Goal: Task Accomplishment & Management: Manage account settings

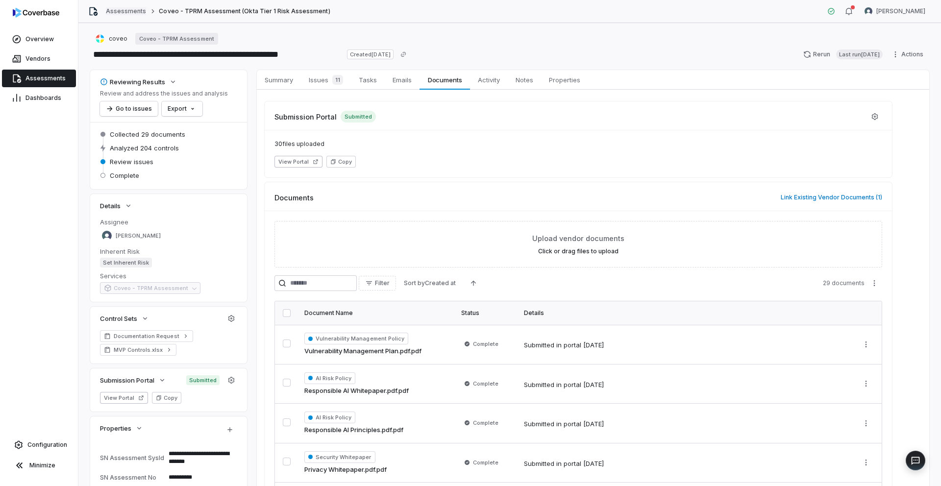
click at [117, 10] on link "Assessments" at bounding box center [126, 11] width 40 height 8
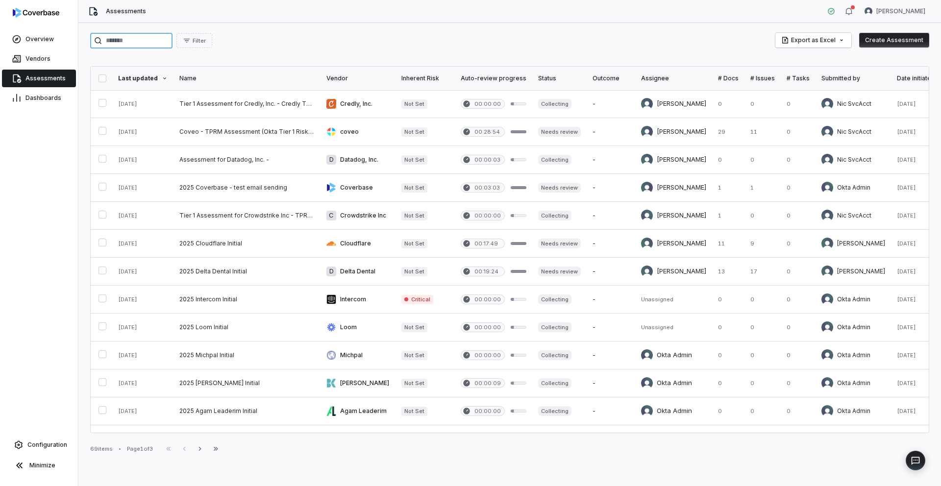
click at [129, 42] on input "search" at bounding box center [131, 41] width 82 height 16
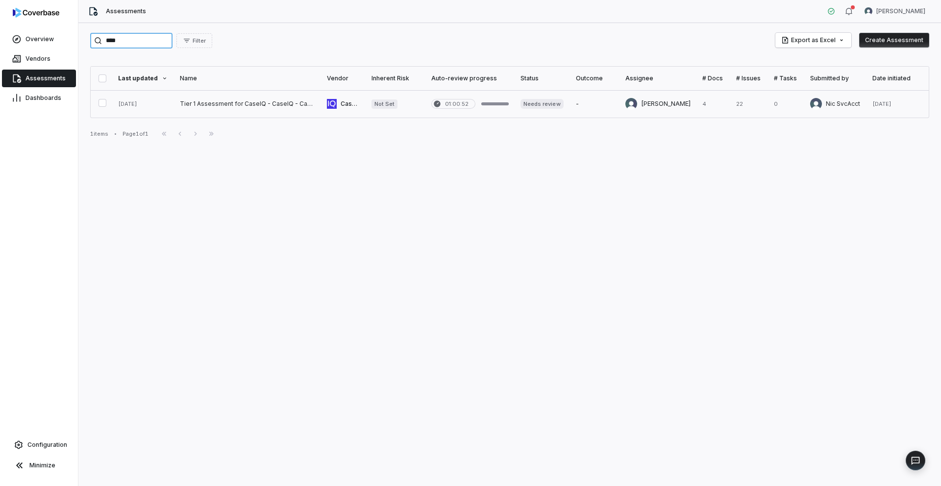
type input "****"
click at [227, 109] on link at bounding box center [247, 103] width 147 height 27
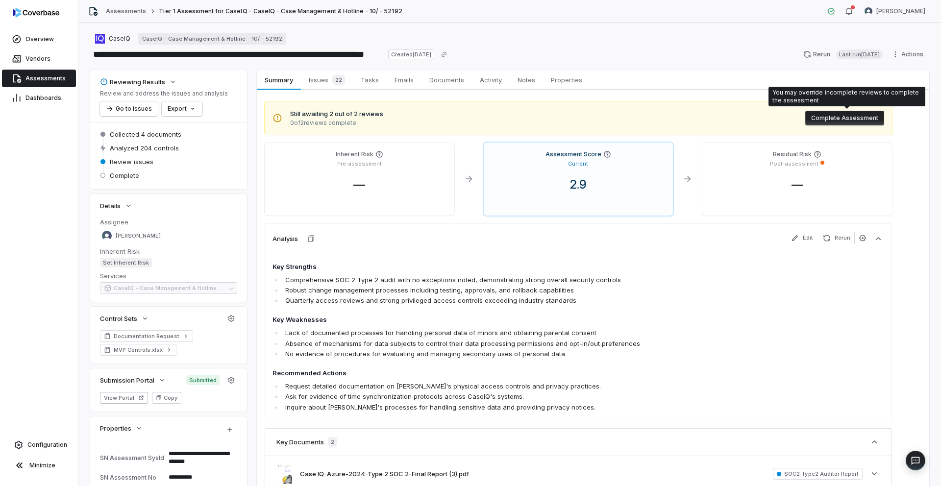
click at [837, 120] on button "Complete Assessment" at bounding box center [844, 118] width 79 height 15
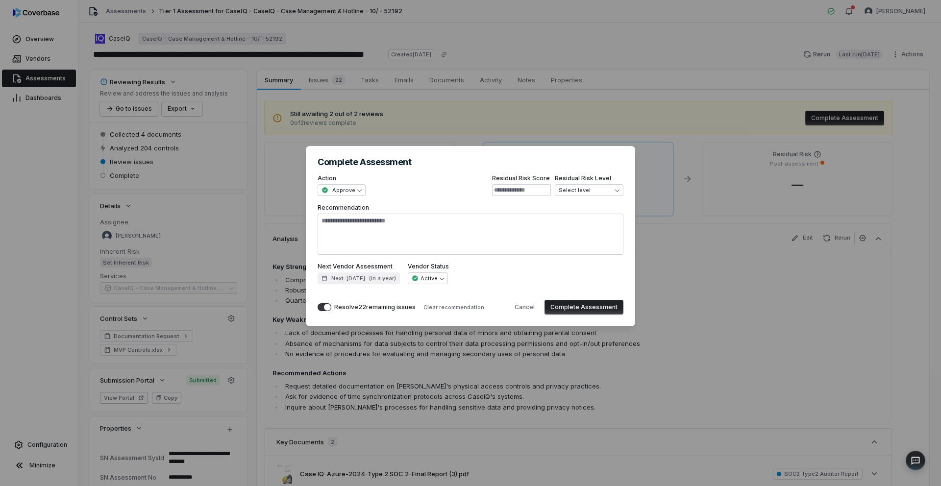
click at [700, 282] on div "**********" at bounding box center [470, 242] width 941 height 225
click at [531, 306] on button "Cancel" at bounding box center [525, 307] width 32 height 15
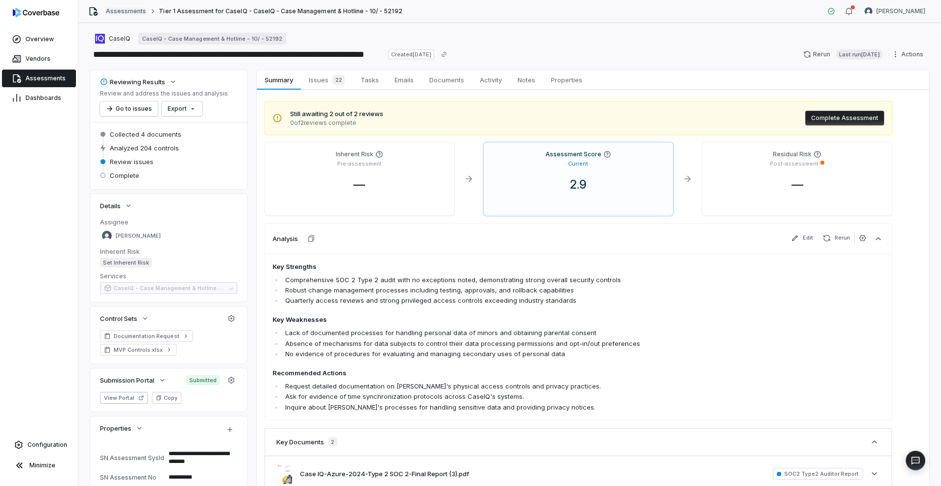
click at [127, 13] on link "Assessments" at bounding box center [126, 11] width 40 height 8
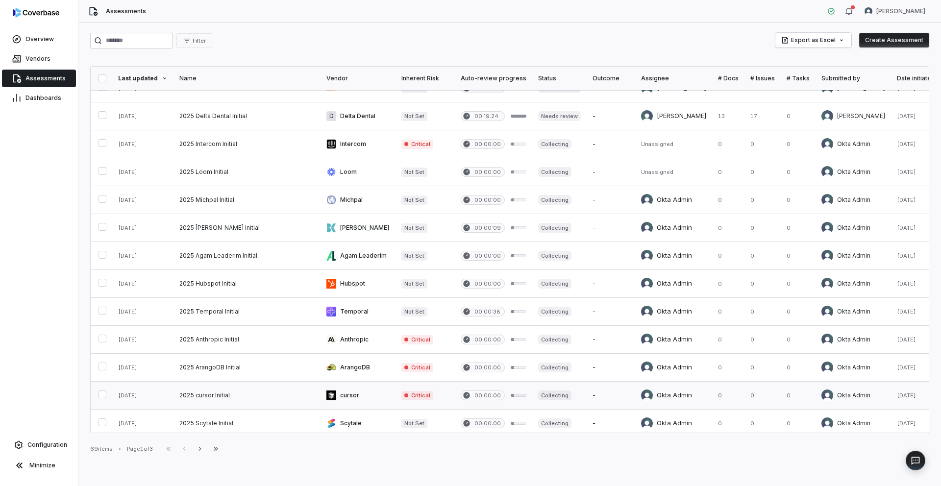
scroll to position [361, 0]
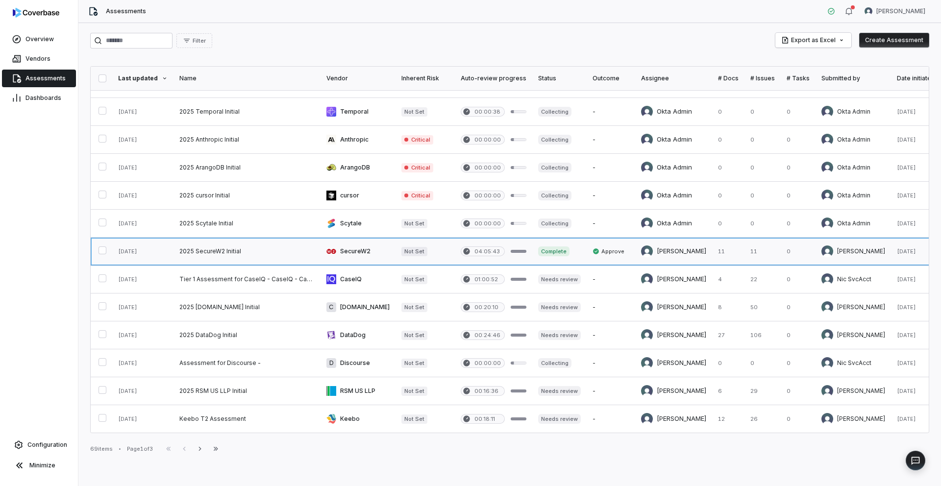
click at [206, 242] on link at bounding box center [246, 251] width 147 height 27
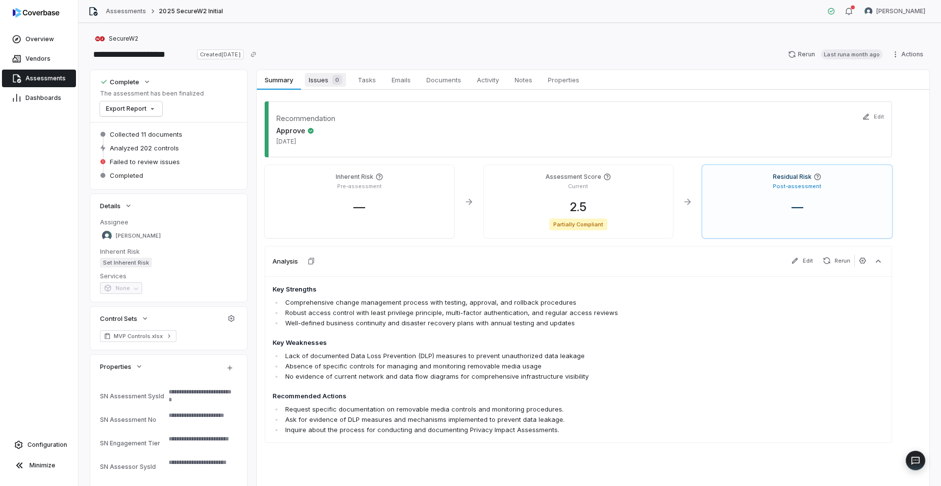
click at [321, 81] on span "Issues 0" at bounding box center [325, 80] width 41 height 14
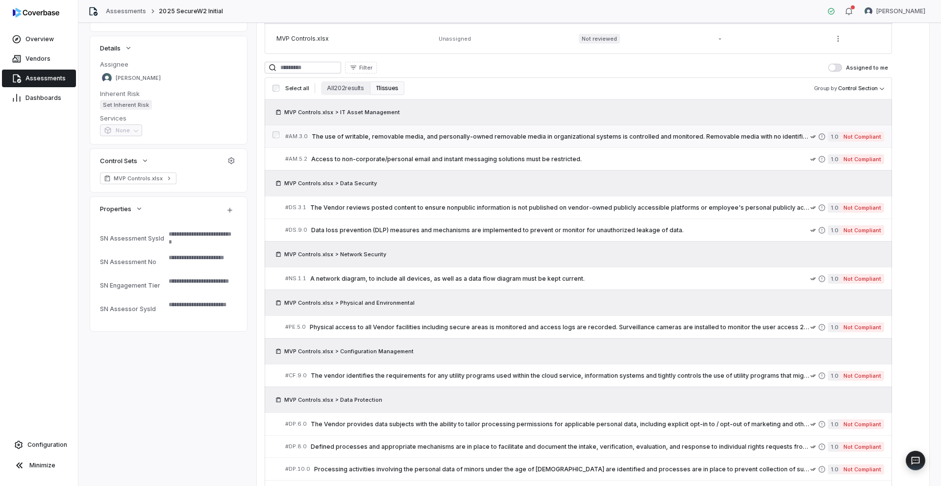
scroll to position [141, 0]
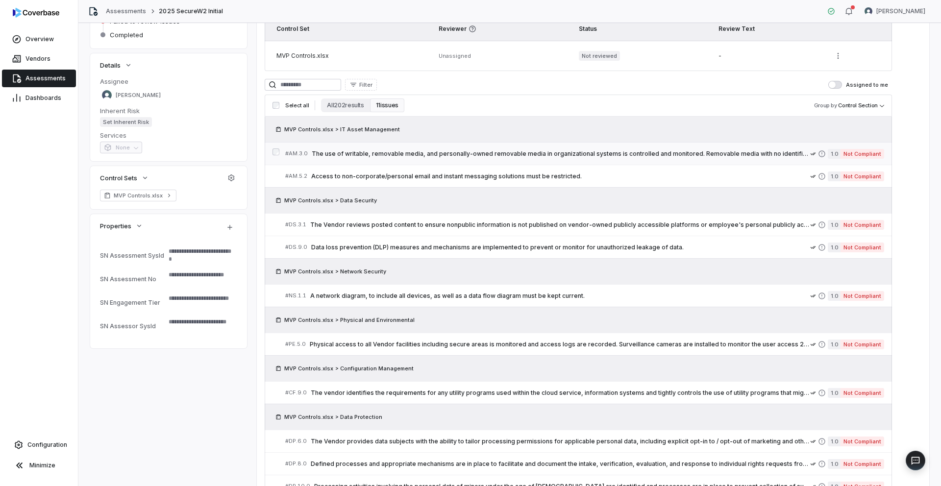
click at [433, 153] on span "The use of writable, removable media, and personally-owned removable media in o…" at bounding box center [561, 154] width 498 height 8
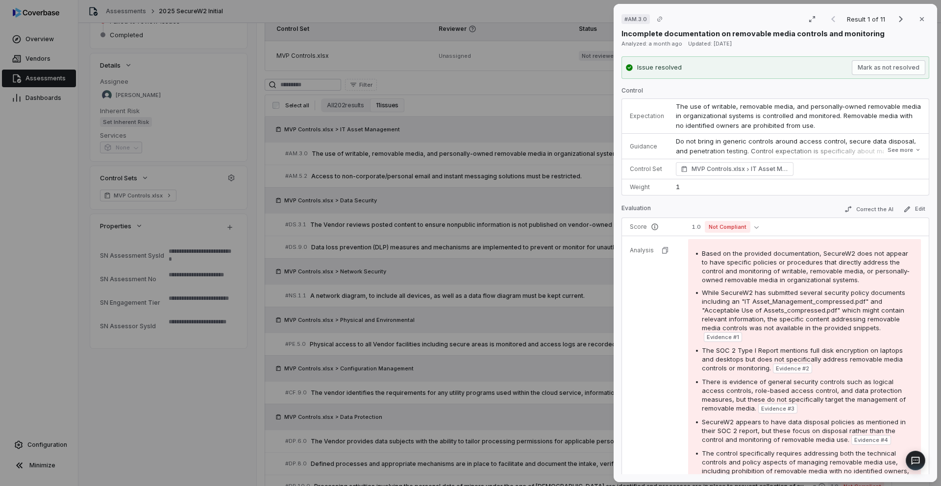
type textarea "*"
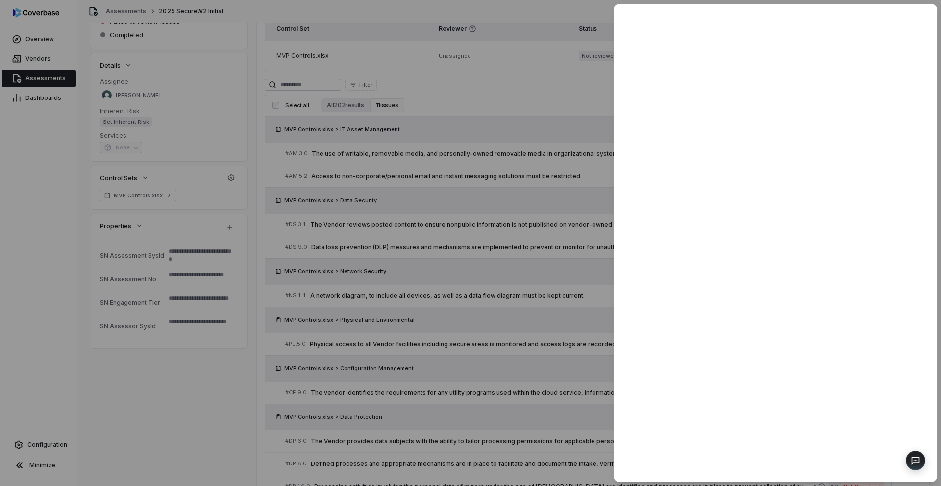
click at [505, 237] on div at bounding box center [470, 243] width 941 height 486
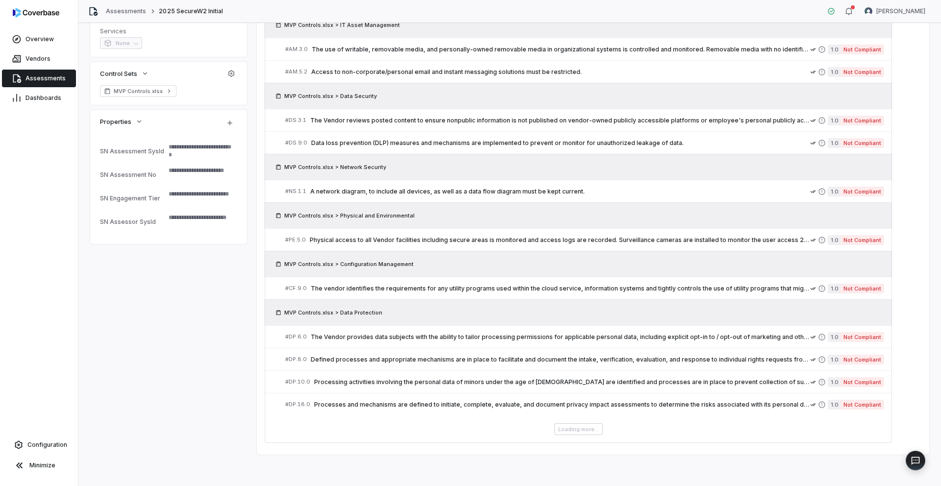
scroll to position [54, 0]
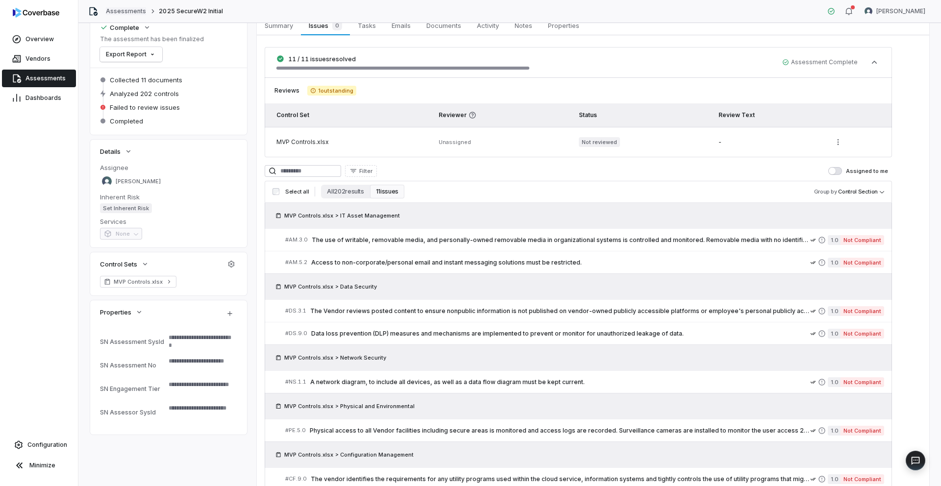
click at [111, 13] on link "Assessments" at bounding box center [126, 11] width 40 height 8
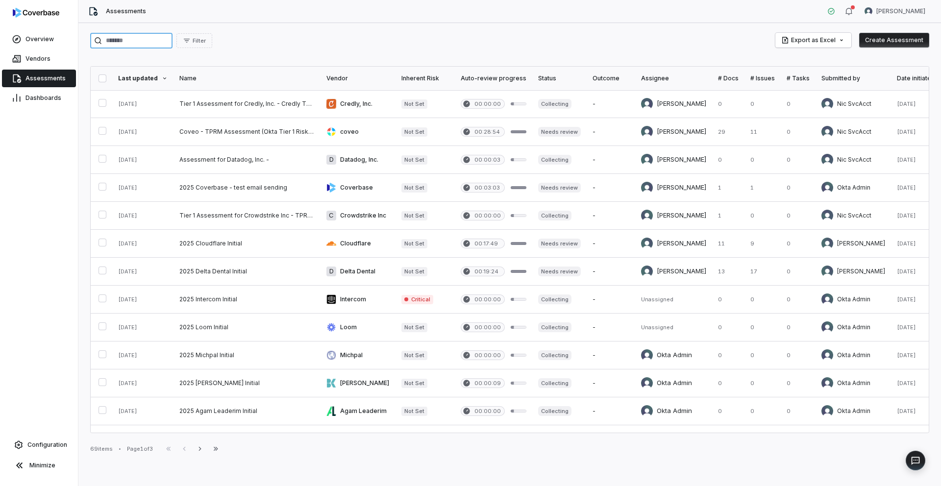
click at [135, 43] on input "search" at bounding box center [131, 41] width 82 height 16
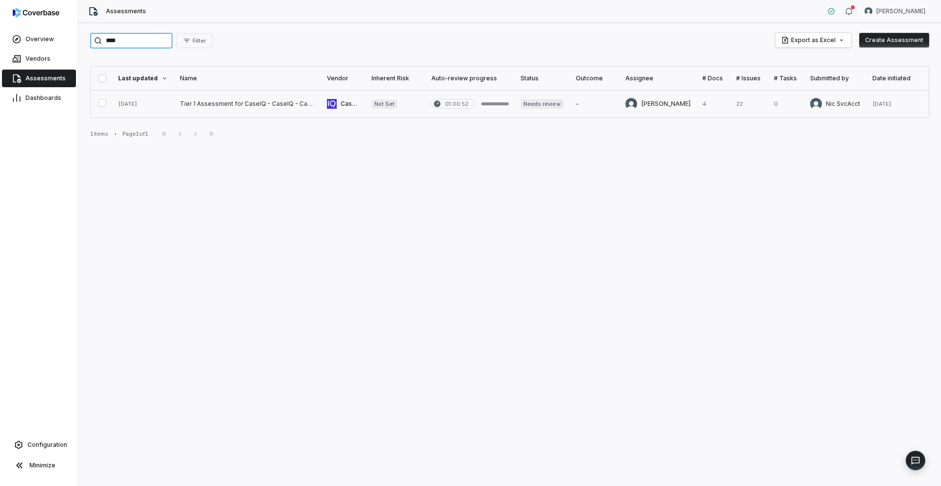
type input "****"
click at [230, 108] on link at bounding box center [247, 103] width 147 height 27
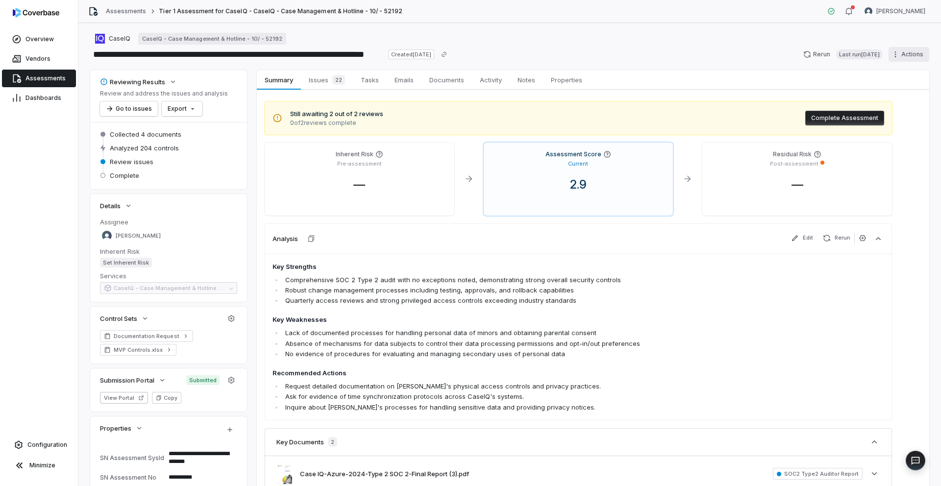
click at [892, 54] on html "**********" at bounding box center [470, 243] width 941 height 486
click at [916, 224] on html "**********" at bounding box center [470, 243] width 941 height 486
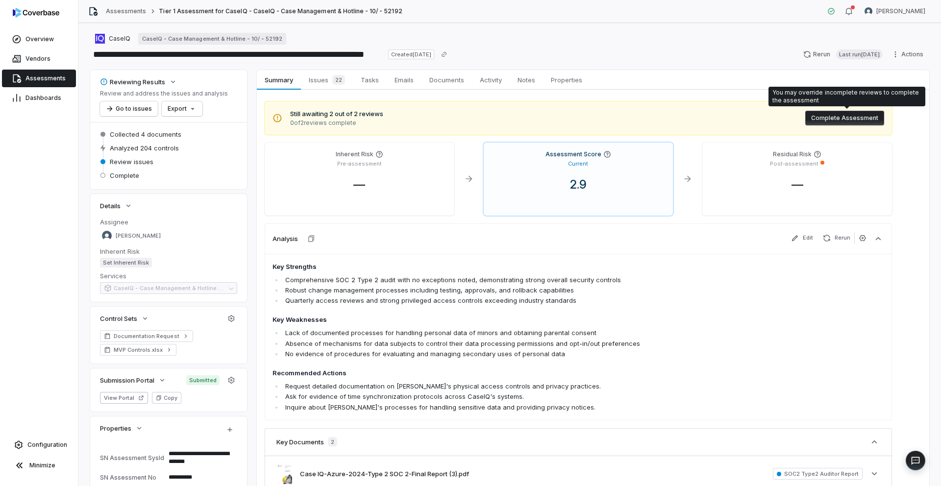
click at [849, 118] on button "Complete Assessment" at bounding box center [844, 118] width 79 height 15
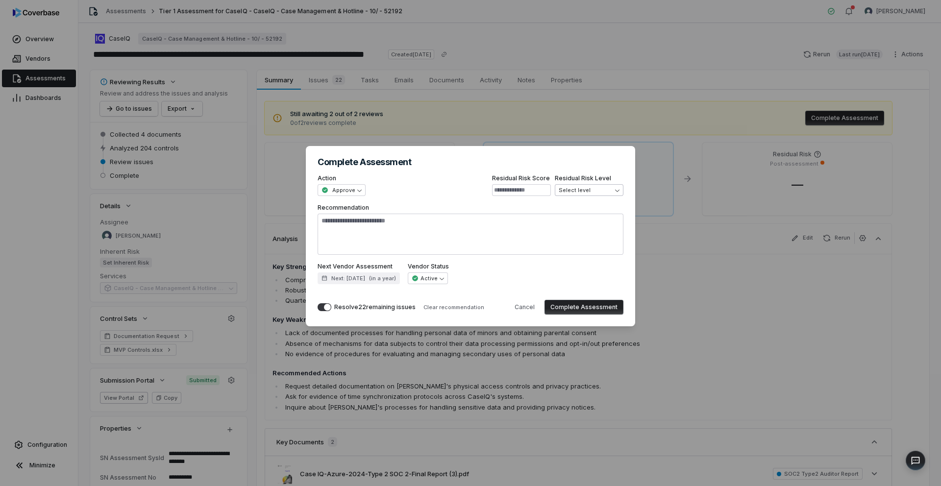
click at [605, 191] on div "**********" at bounding box center [470, 242] width 941 height 225
click at [742, 268] on div "**********" at bounding box center [470, 242] width 941 height 225
click at [205, 26] on div "**********" at bounding box center [470, 243] width 941 height 486
click at [532, 306] on button "Cancel" at bounding box center [525, 307] width 32 height 15
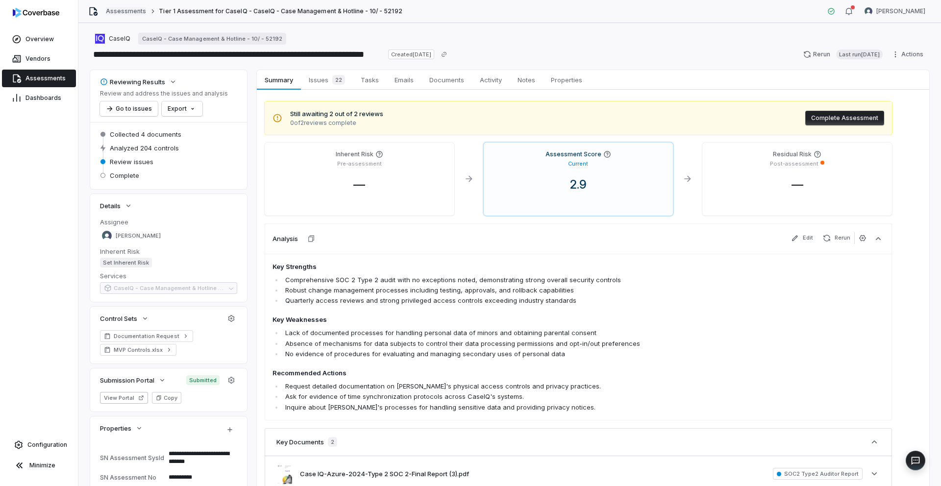
click at [131, 11] on link "Assessments" at bounding box center [126, 11] width 40 height 8
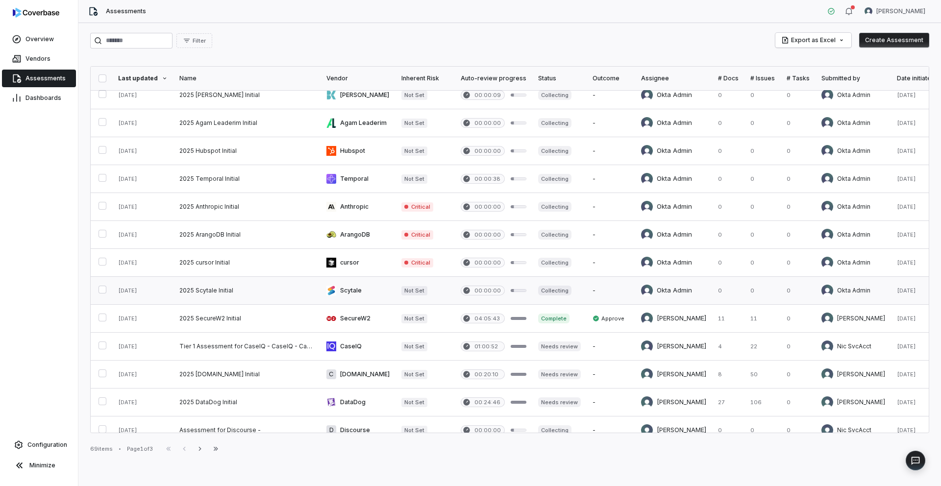
scroll to position [352, 0]
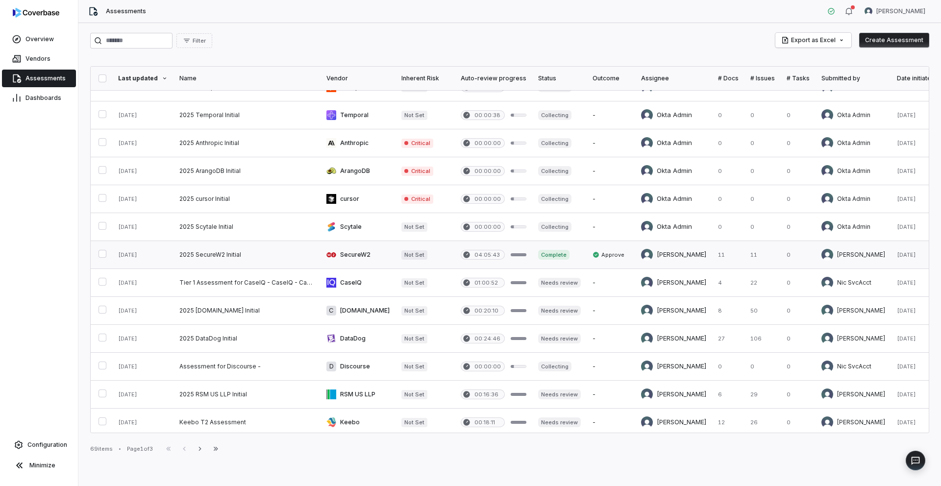
click at [248, 248] on link at bounding box center [246, 254] width 147 height 27
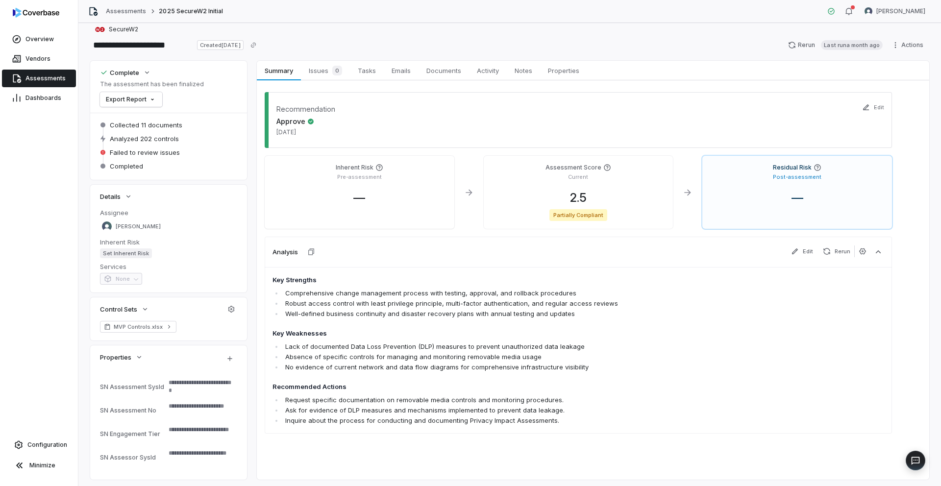
scroll to position [9, 0]
click at [535, 74] on span "Notes" at bounding box center [523, 71] width 25 height 13
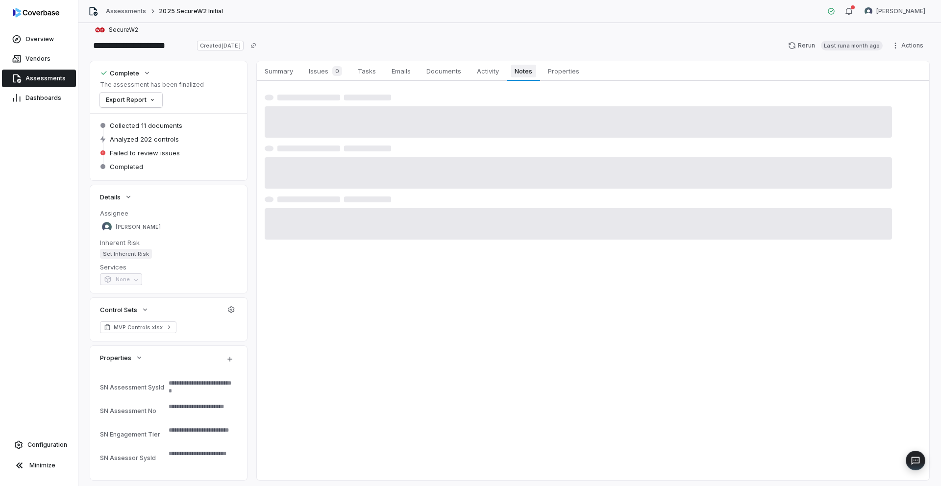
type textarea "*"
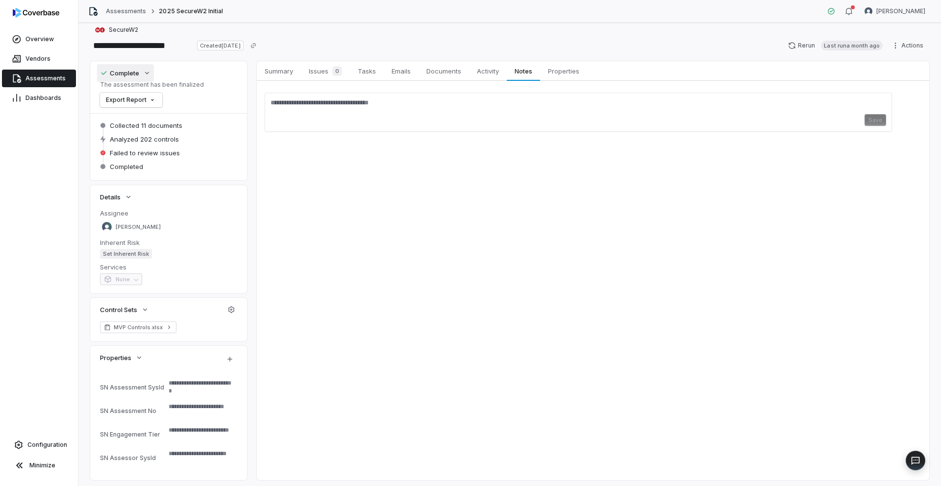
click at [147, 73] on icon "button" at bounding box center [147, 73] width 4 height 2
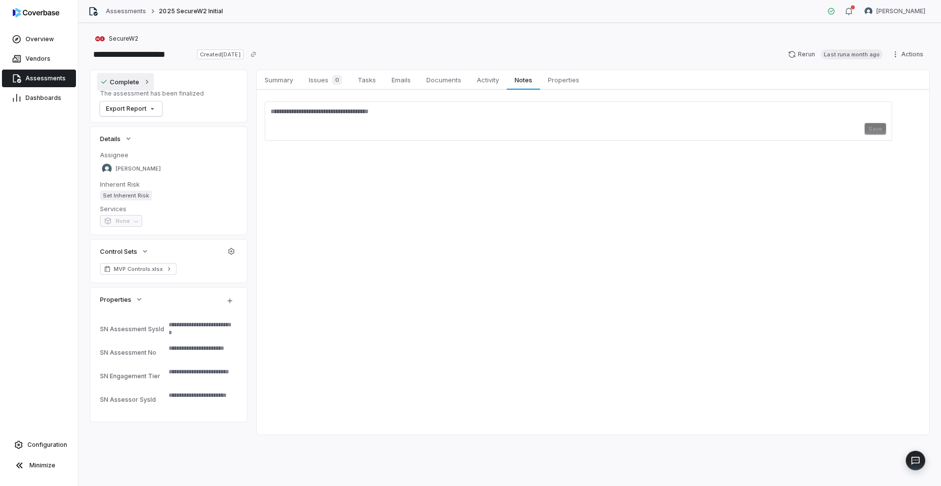
click at [147, 73] on button "Complete" at bounding box center [125, 82] width 57 height 18
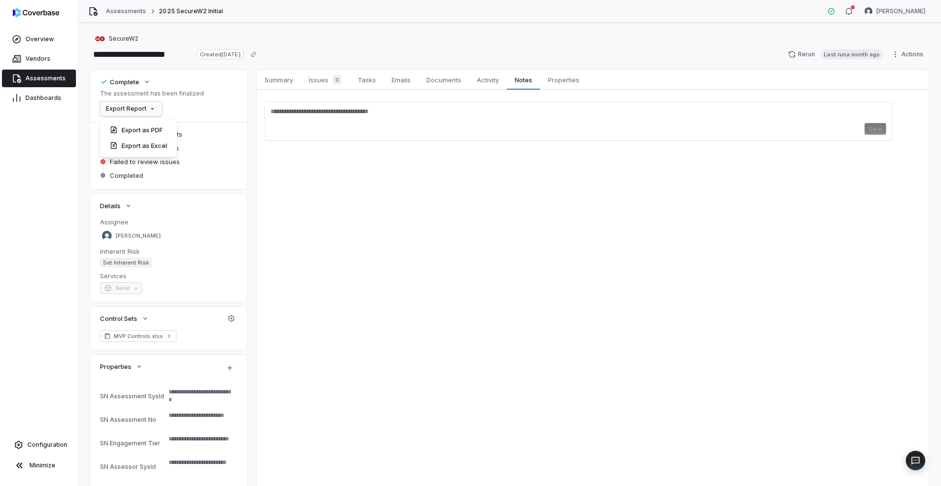
click at [148, 111] on html "**********" at bounding box center [470, 243] width 941 height 486
click at [289, 170] on html "**********" at bounding box center [470, 243] width 941 height 486
click at [129, 12] on link "Assessments" at bounding box center [126, 11] width 40 height 8
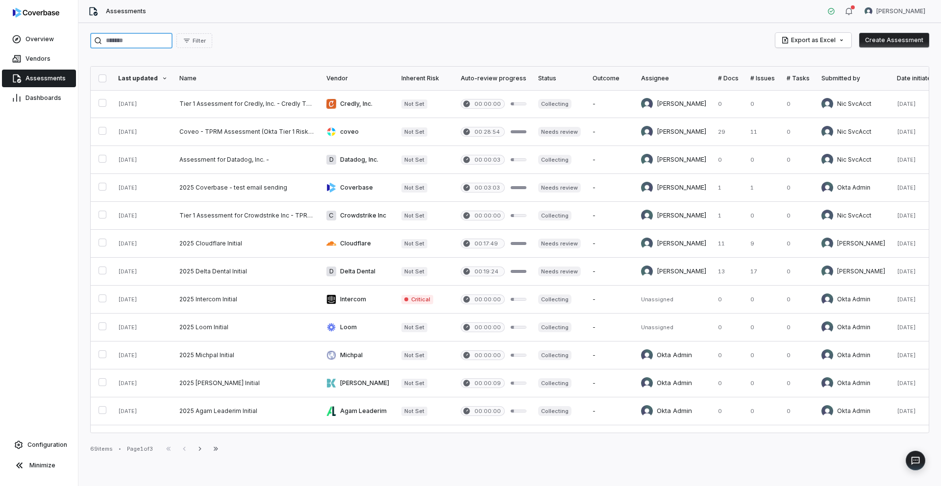
click at [136, 46] on input "search" at bounding box center [131, 41] width 82 height 16
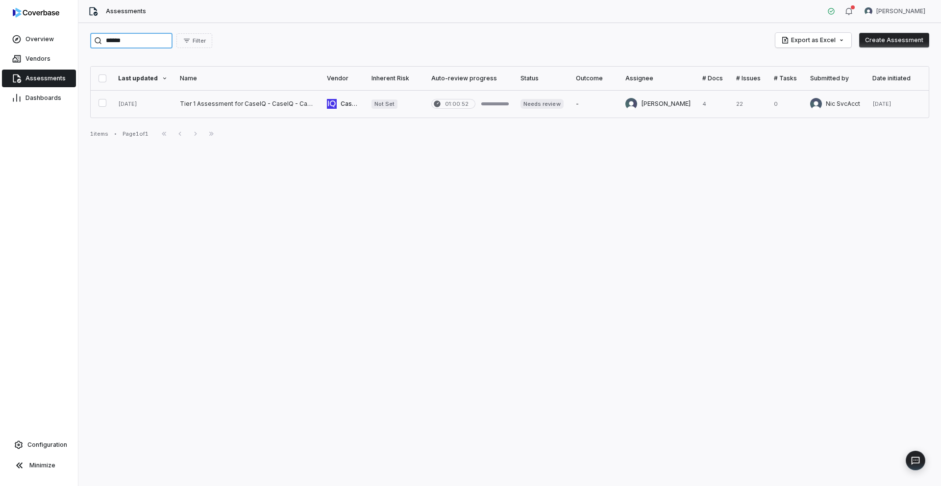
type input "******"
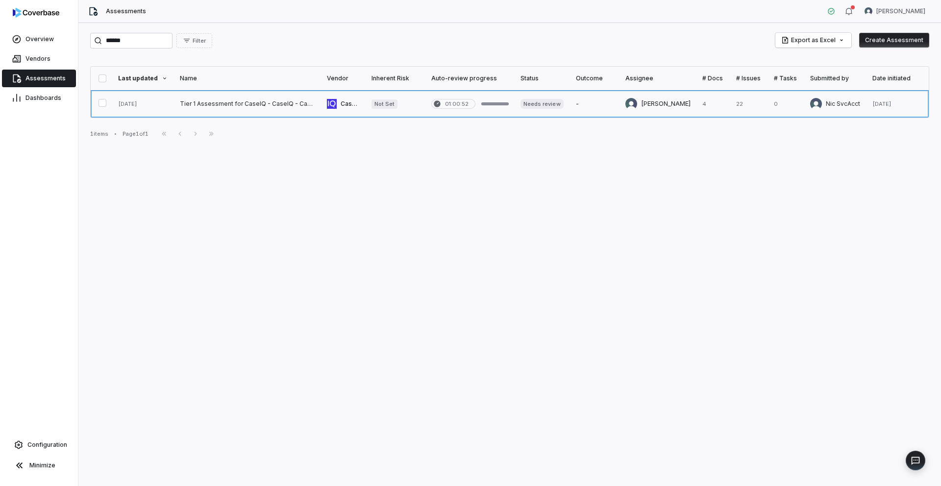
click at [207, 98] on link at bounding box center [247, 103] width 147 height 27
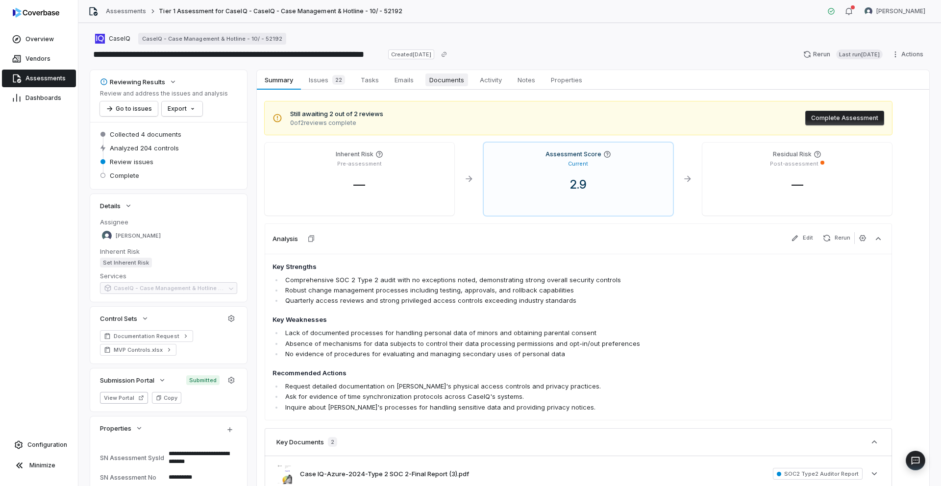
click at [436, 85] on span "Documents" at bounding box center [446, 80] width 43 height 13
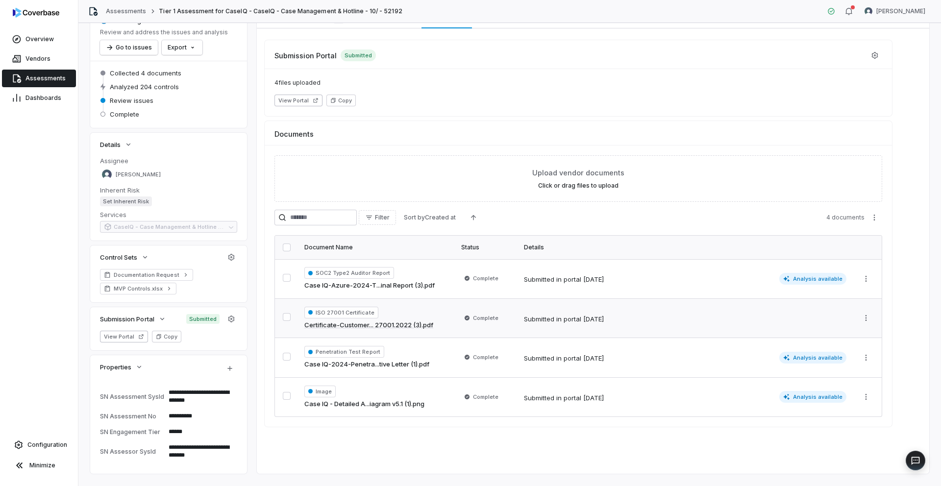
scroll to position [80, 0]
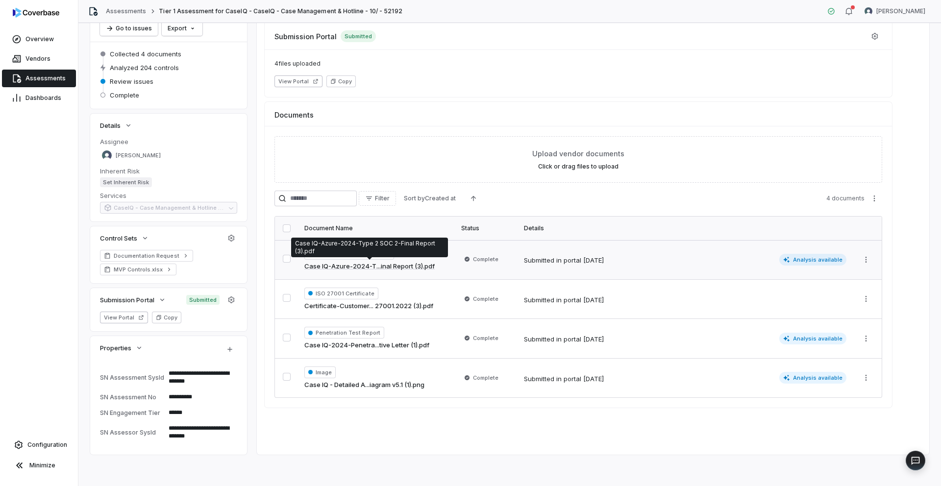
click at [379, 269] on link "Case IQ-Azure-2024-T...inal Report (3).pdf" at bounding box center [369, 267] width 130 height 10
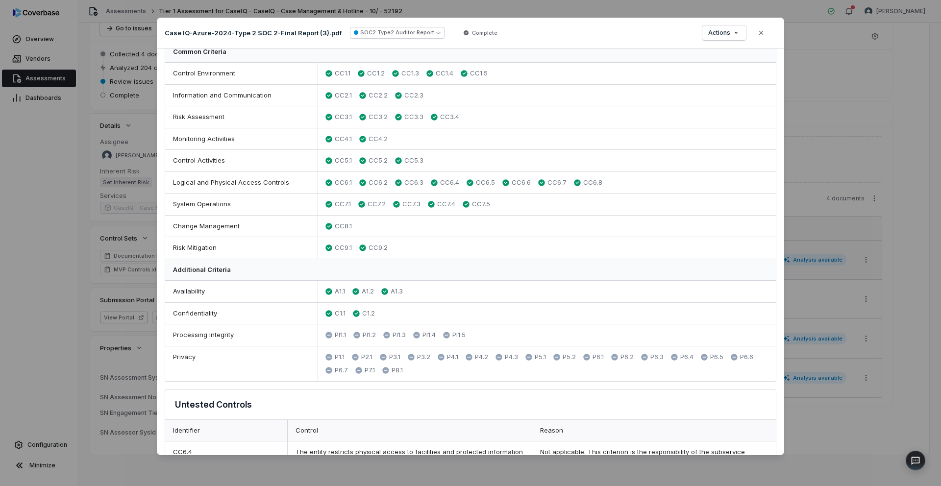
scroll to position [305, 0]
click at [763, 35] on icon "button" at bounding box center [761, 33] width 8 height 8
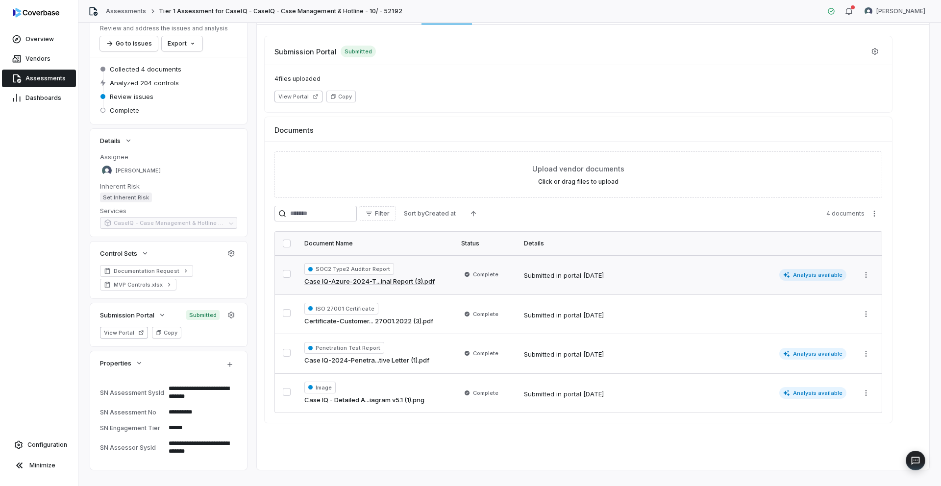
scroll to position [67, 0]
click at [410, 323] on link "Certificate-Customer... 27001.2022 (3).pdf" at bounding box center [368, 320] width 129 height 10
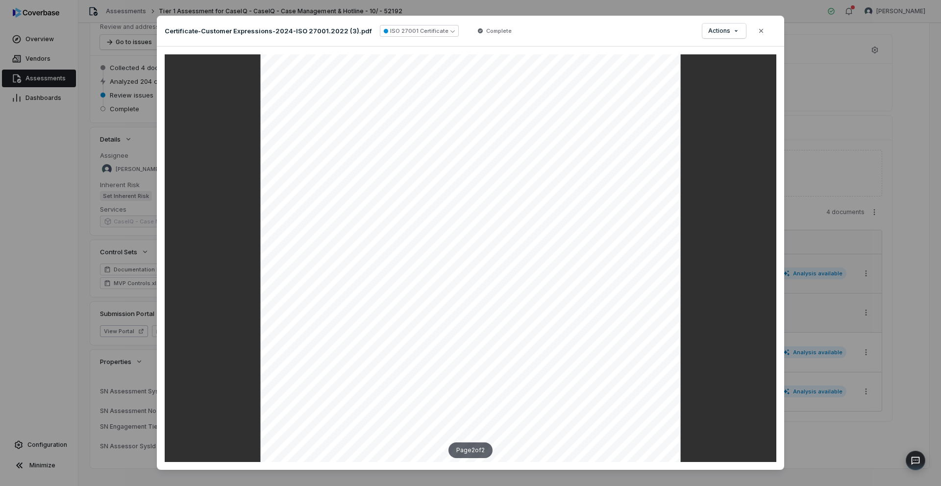
scroll to position [698, 0]
click at [757, 32] on icon "button" at bounding box center [761, 31] width 8 height 8
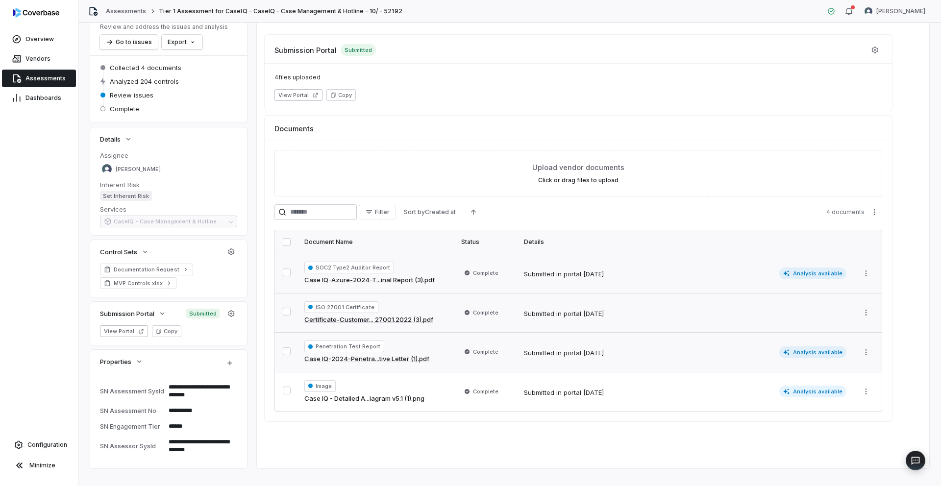
click at [362, 362] on link "Case IQ-2024-Penetra...tive Letter (1).pdf" at bounding box center [366, 359] width 125 height 10
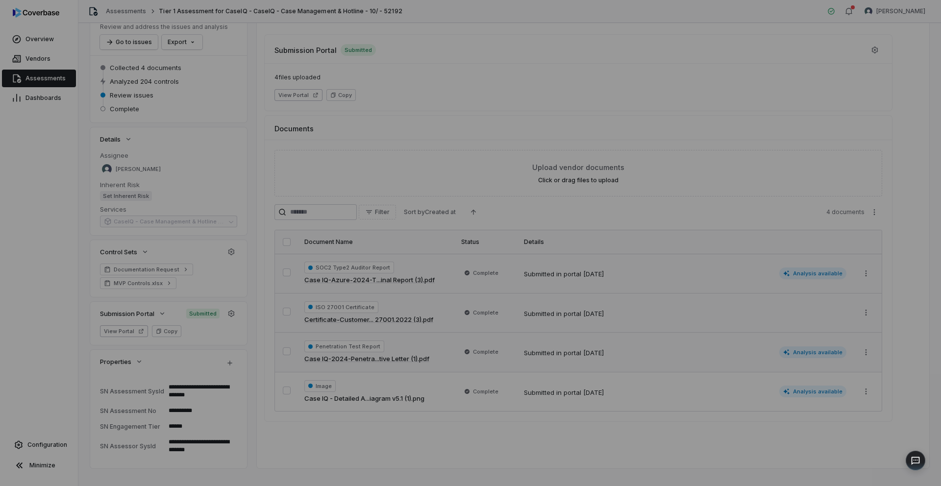
click at [824, 62] on div "Document Preview" at bounding box center [470, 243] width 941 height 486
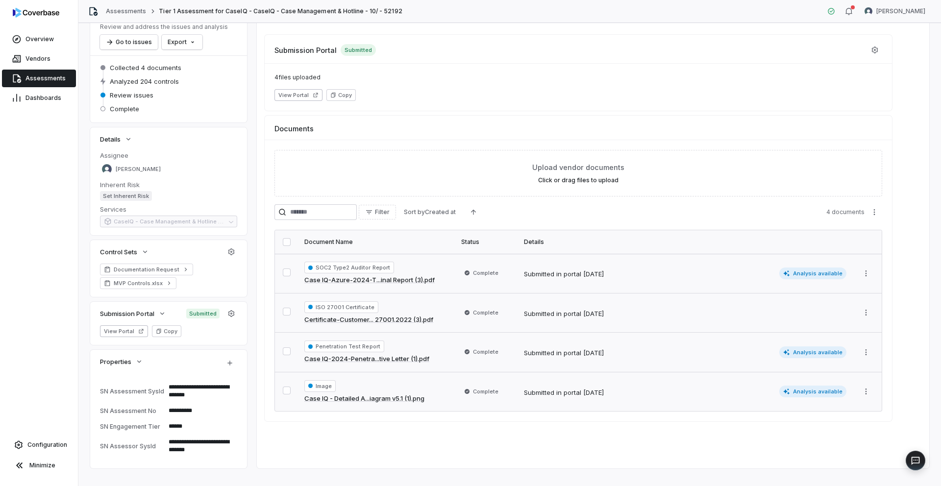
click at [376, 398] on link "Case IQ - Detailed A...iagram v5.1 (1).png" at bounding box center [364, 399] width 120 height 10
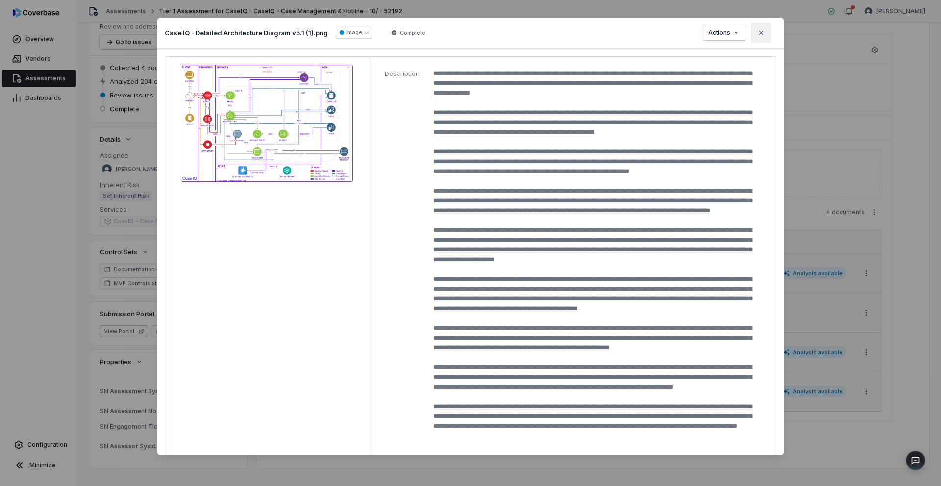
click at [760, 35] on icon "button" at bounding box center [761, 33] width 8 height 8
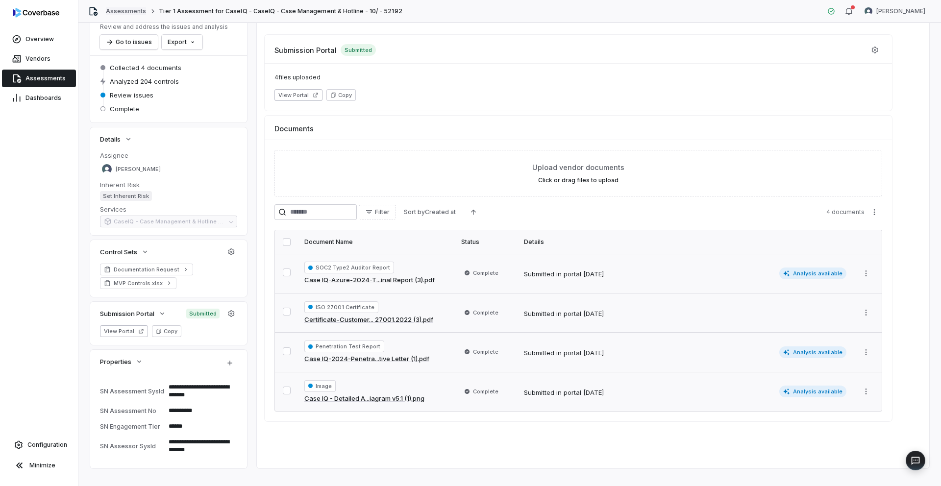
click at [119, 13] on link "Assessments" at bounding box center [126, 11] width 40 height 8
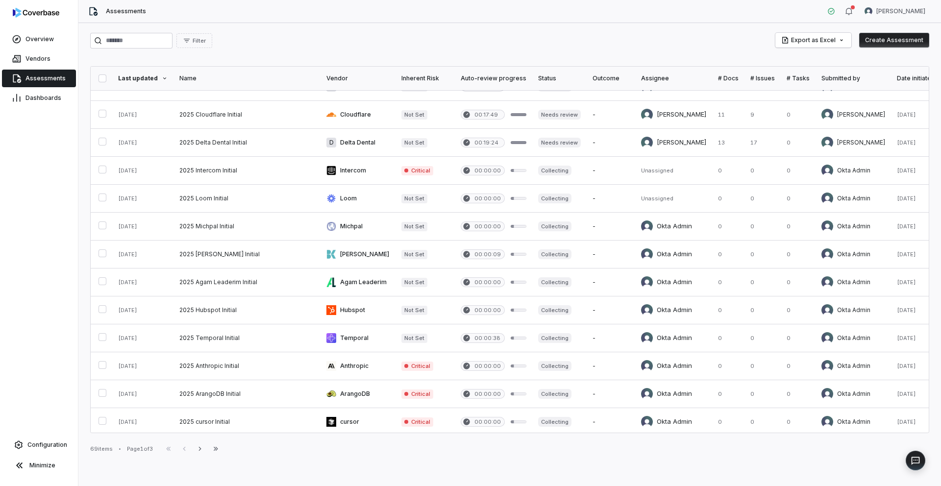
scroll to position [361, 0]
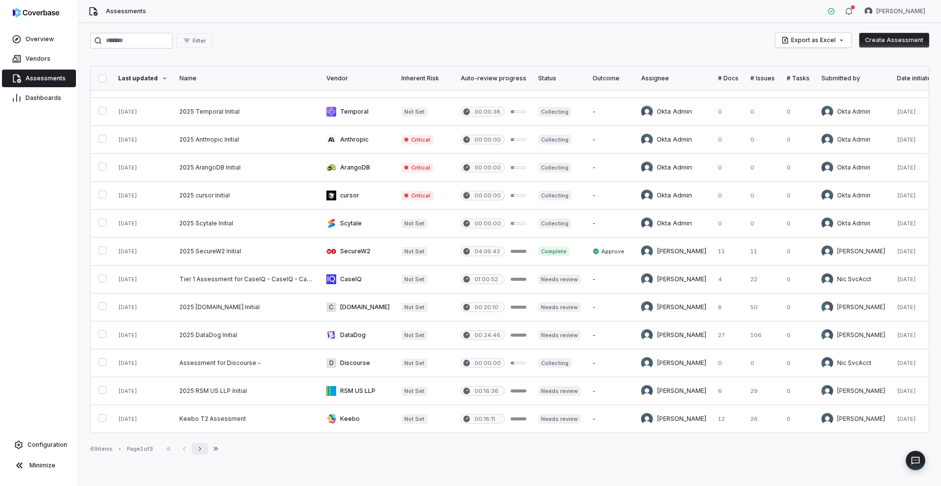
click at [204, 449] on icon "button" at bounding box center [200, 449] width 8 height 8
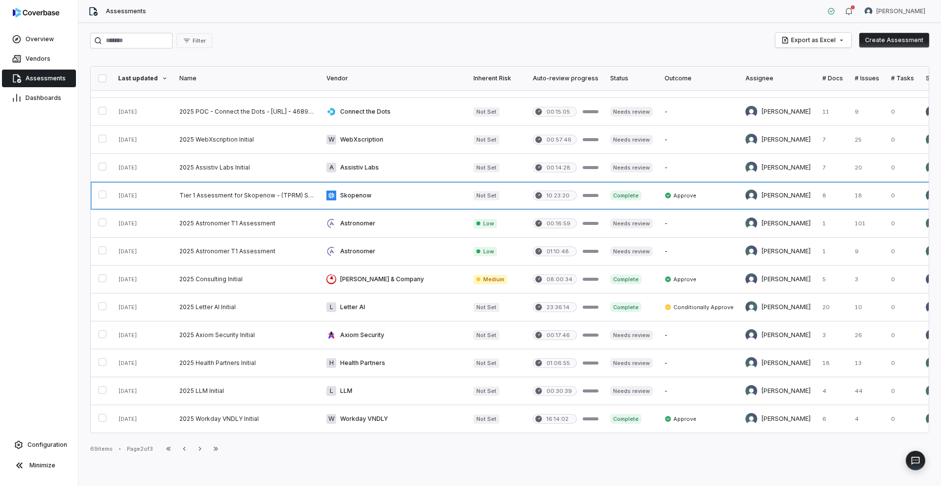
drag, startPoint x: 240, startPoint y: 192, endPoint x: 265, endPoint y: 0, distance: 192.7
click at [188, 448] on icon "button" at bounding box center [184, 449] width 8 height 8
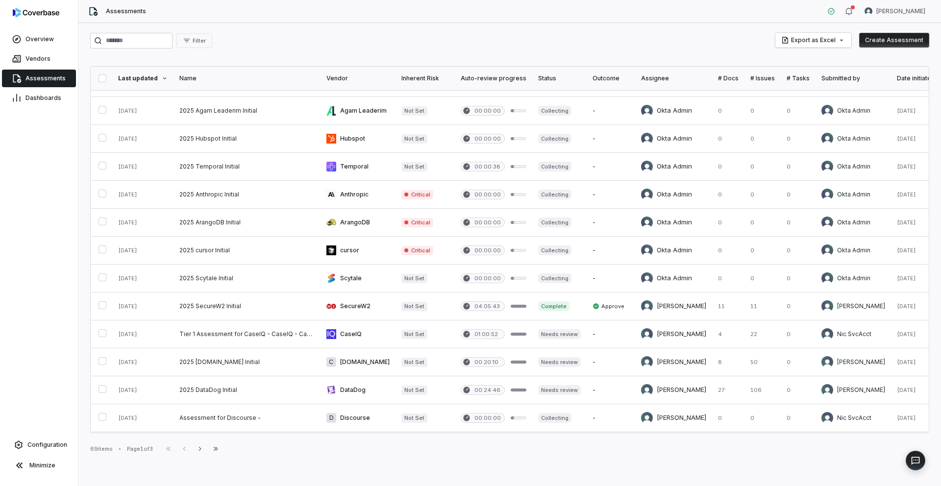
scroll to position [361, 0]
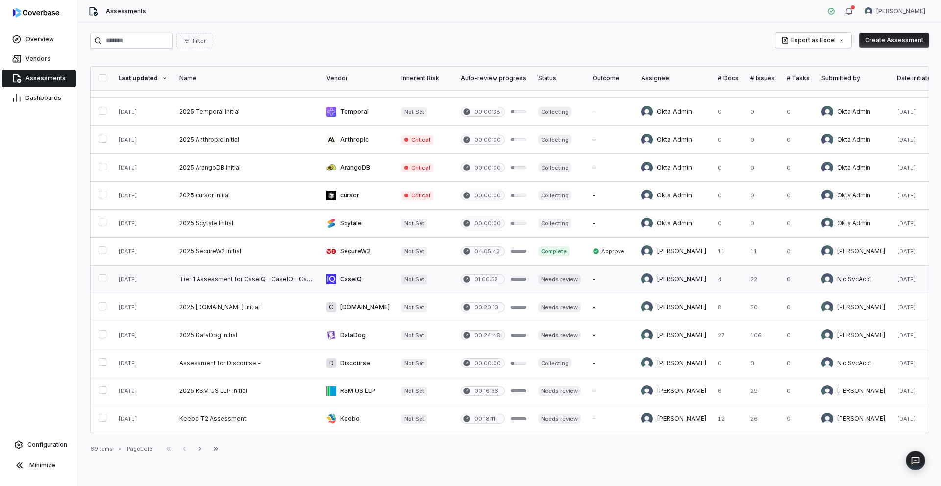
click at [203, 272] on link at bounding box center [246, 279] width 147 height 27
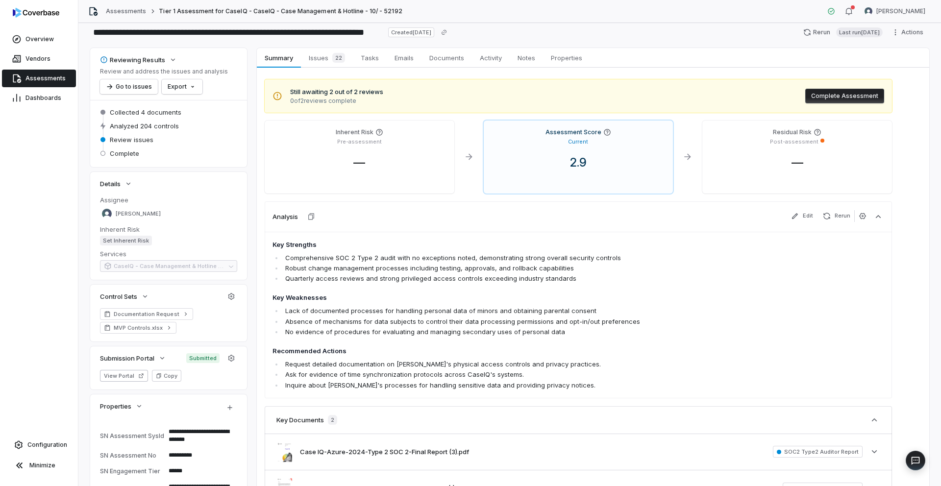
scroll to position [22, 0]
click at [139, 10] on link "Assessments" at bounding box center [126, 11] width 40 height 8
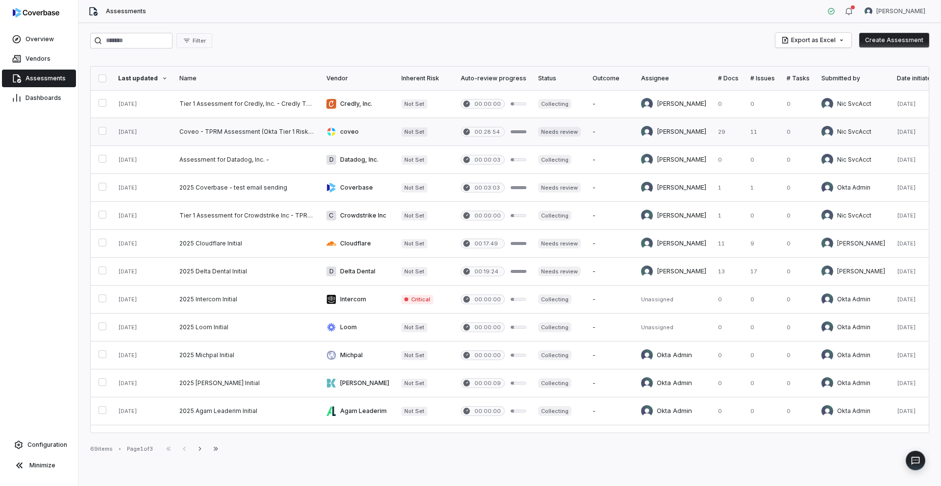
click at [208, 132] on link at bounding box center [246, 131] width 147 height 27
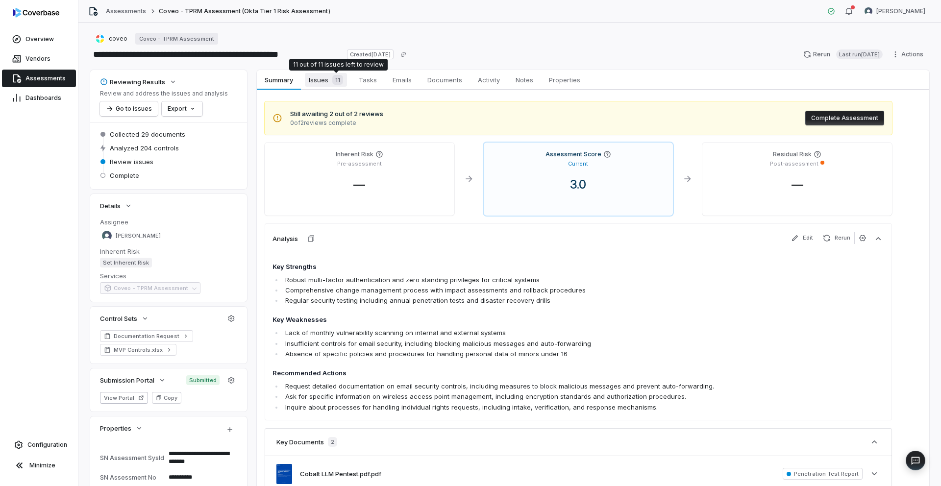
click at [333, 81] on span "11" at bounding box center [337, 80] width 11 height 10
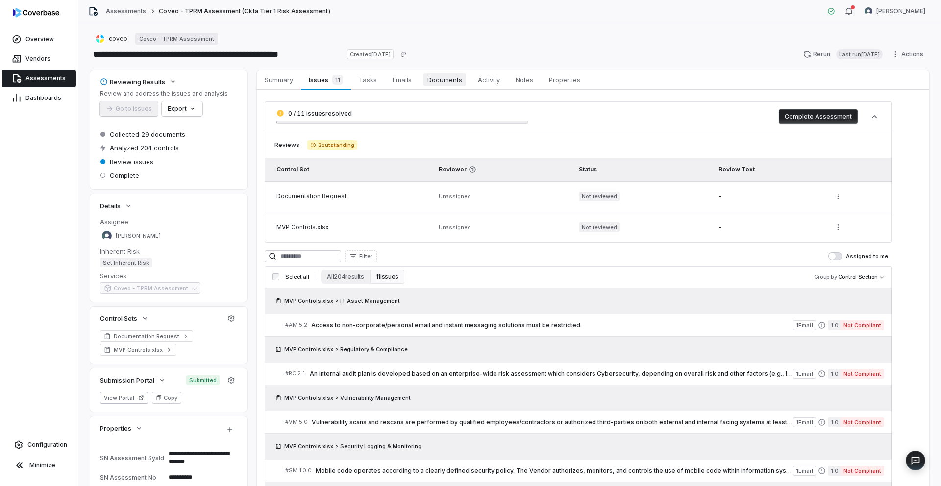
click at [453, 78] on span "Documents" at bounding box center [444, 80] width 43 height 13
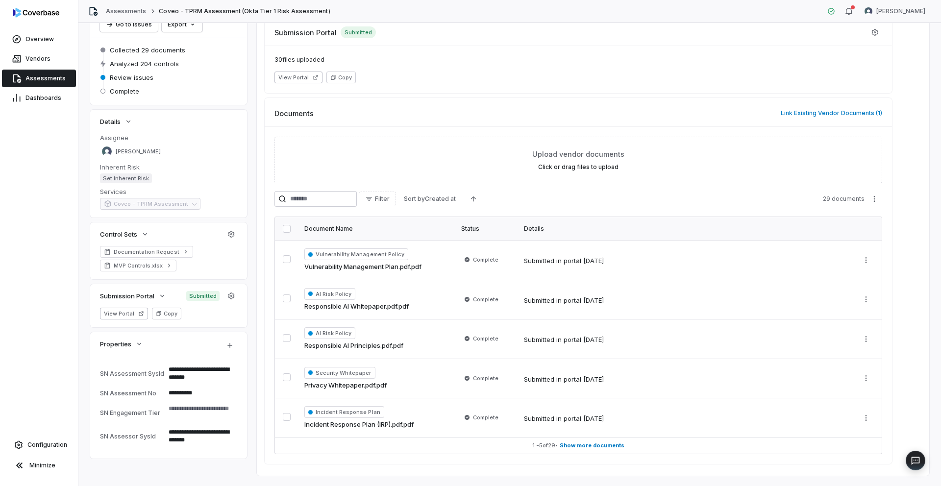
scroll to position [105, 0]
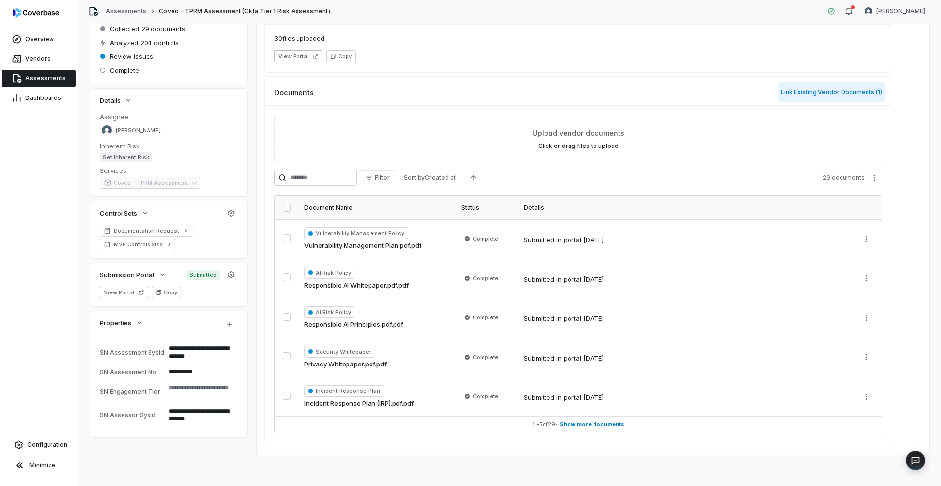
click at [809, 90] on button "Link Existing Vendor Documents ( 1 )" at bounding box center [831, 92] width 107 height 21
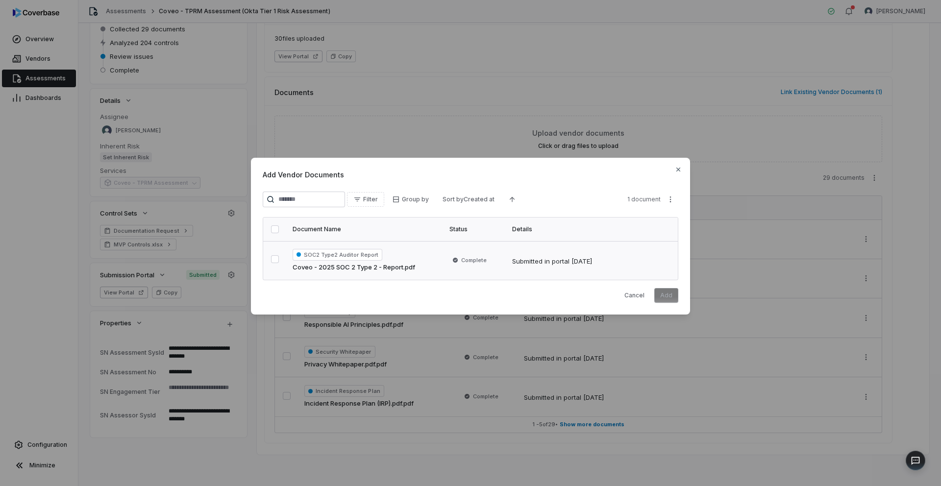
click at [271, 258] on button "button" at bounding box center [275, 259] width 8 height 8
click at [668, 293] on button "Add" at bounding box center [666, 295] width 24 height 15
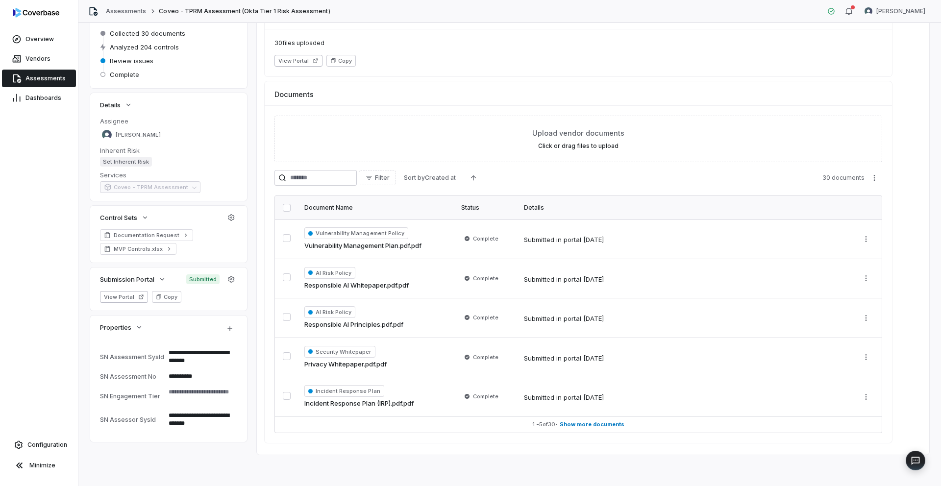
scroll to position [101, 0]
click at [599, 426] on span "Show more documents" at bounding box center [592, 424] width 65 height 7
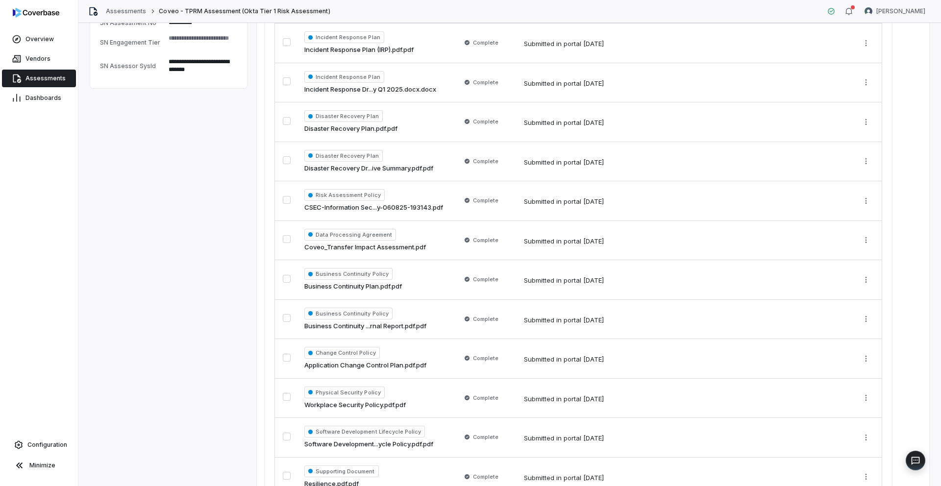
scroll to position [0, 0]
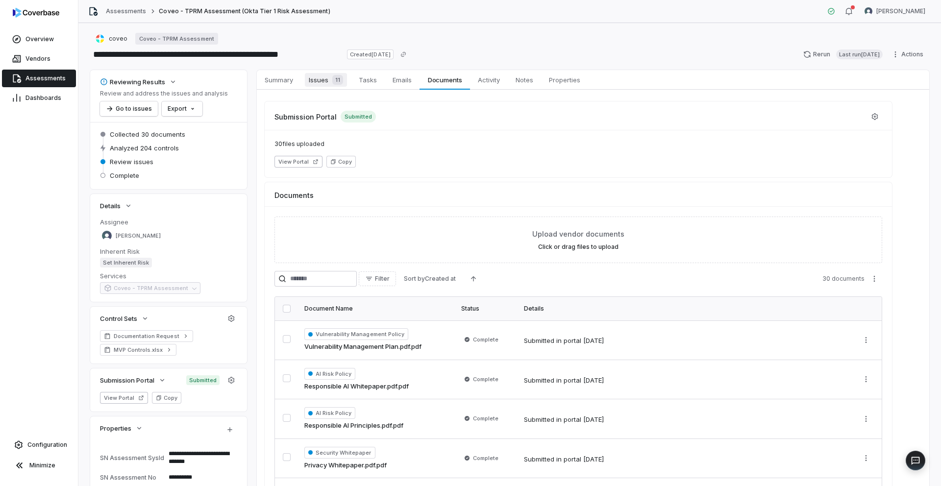
click at [317, 84] on span "Issues 11" at bounding box center [326, 80] width 42 height 14
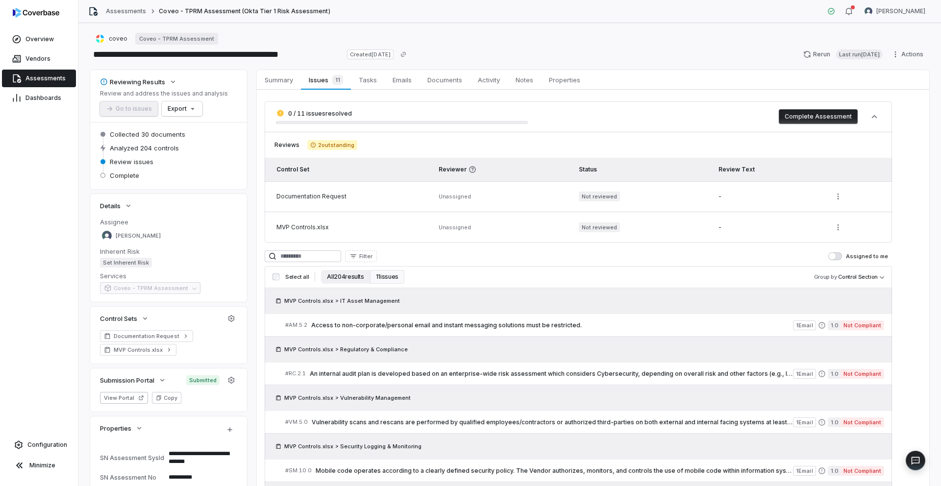
click at [354, 276] on button "All 204 results" at bounding box center [345, 277] width 49 height 14
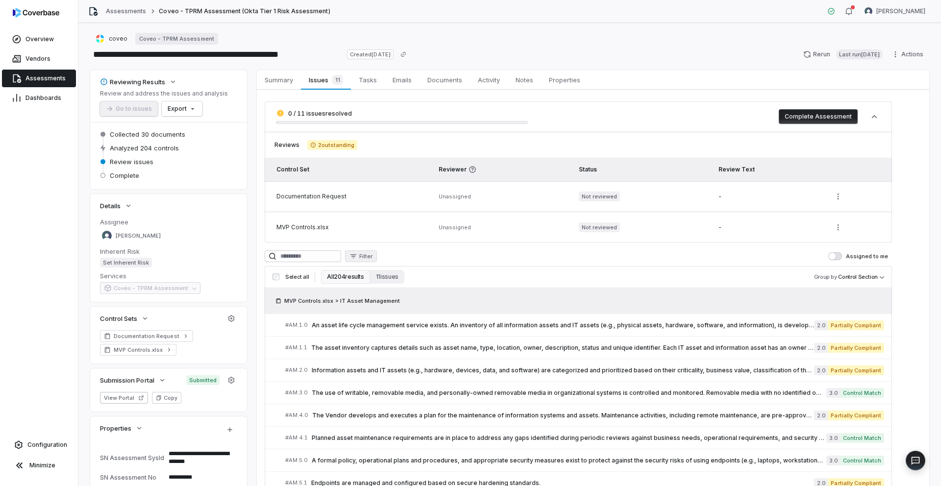
click at [372, 259] on span "Filter" at bounding box center [365, 256] width 13 height 7
click at [390, 330] on div "Control Set" at bounding box center [406, 331] width 90 height 16
click at [387, 296] on div "Documentation Request" at bounding box center [406, 300] width 90 height 16
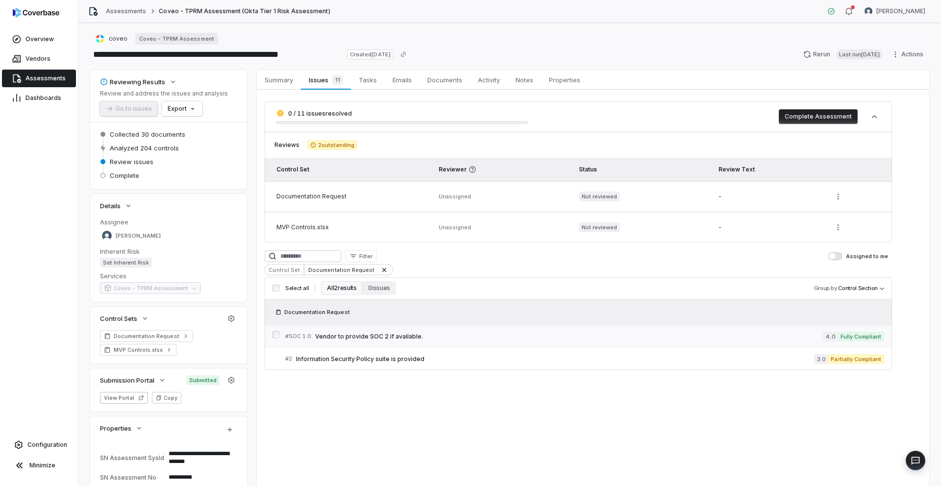
click at [441, 334] on span "Vendor to provide SOC 2 if available." at bounding box center [569, 337] width 508 height 8
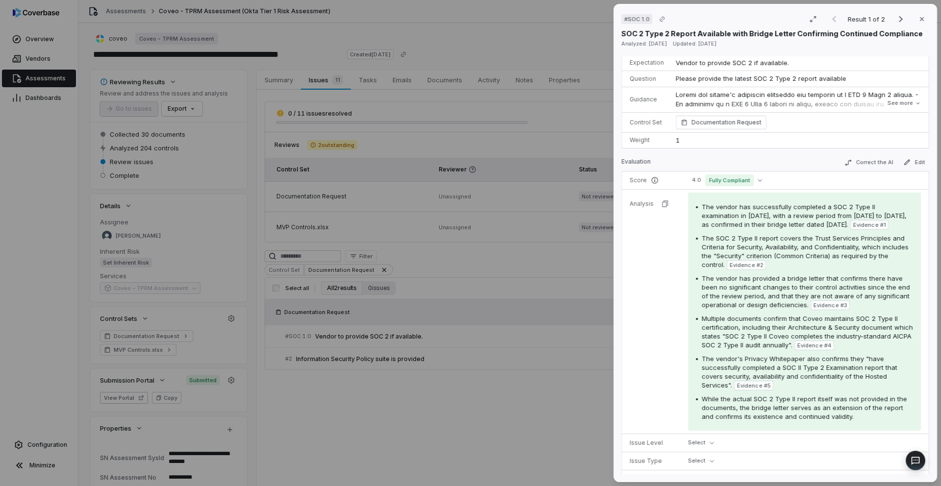
scroll to position [49, 0]
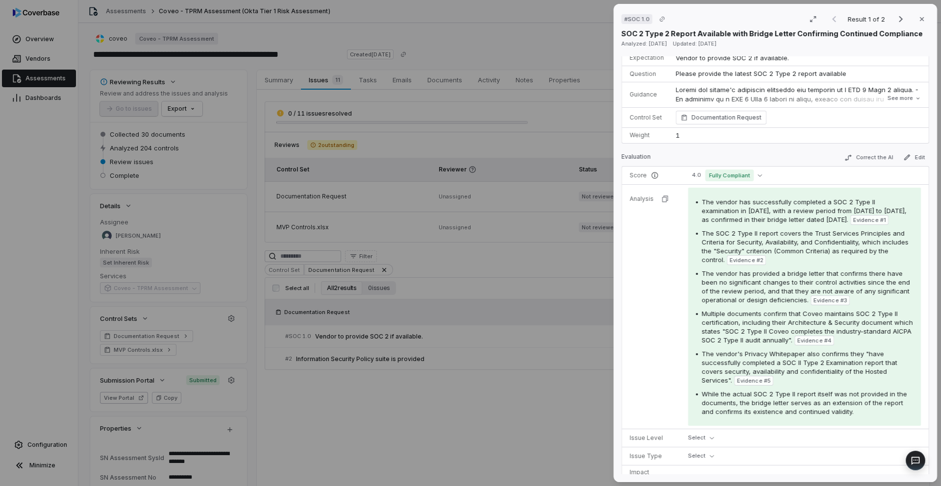
click at [559, 268] on div "# SOC 1.0 Result 1 of 2 Close SOC 2 Type 2 Report Available with Bridge Letter …" at bounding box center [470, 243] width 941 height 486
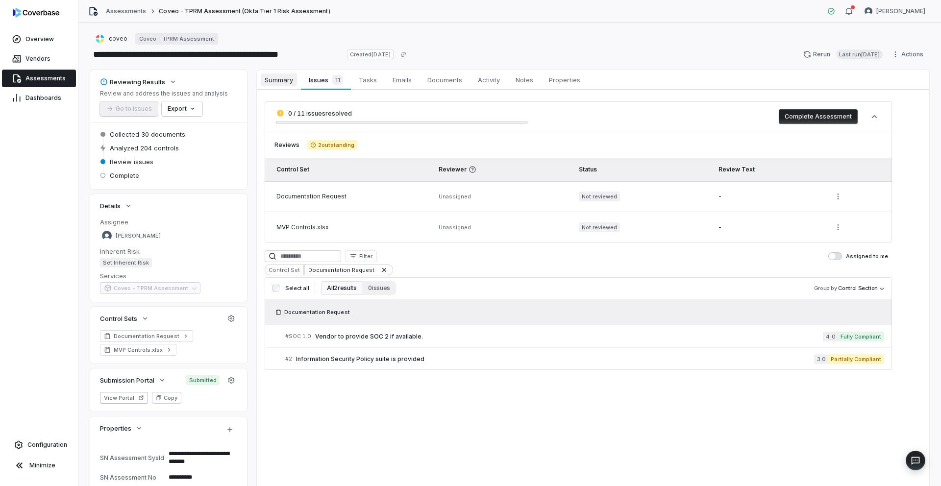
click at [281, 82] on span "Summary" at bounding box center [279, 80] width 36 height 13
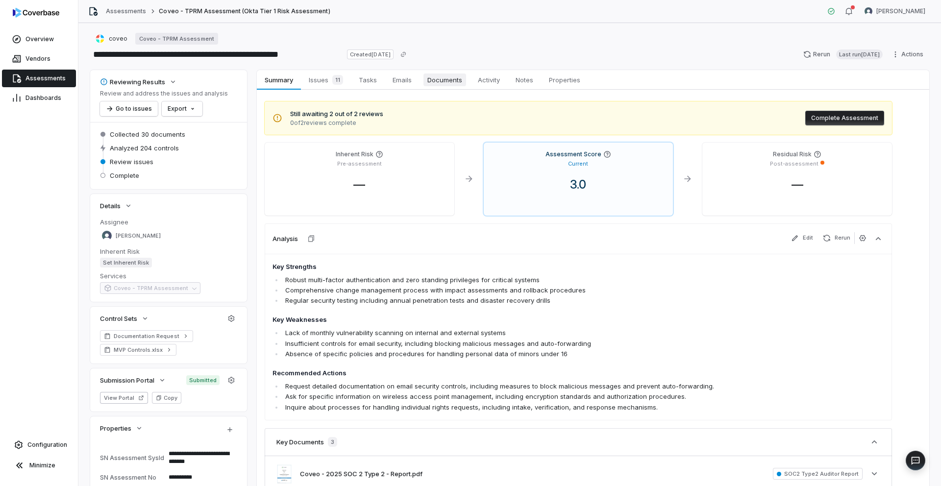
click at [445, 84] on span "Documents" at bounding box center [444, 80] width 43 height 13
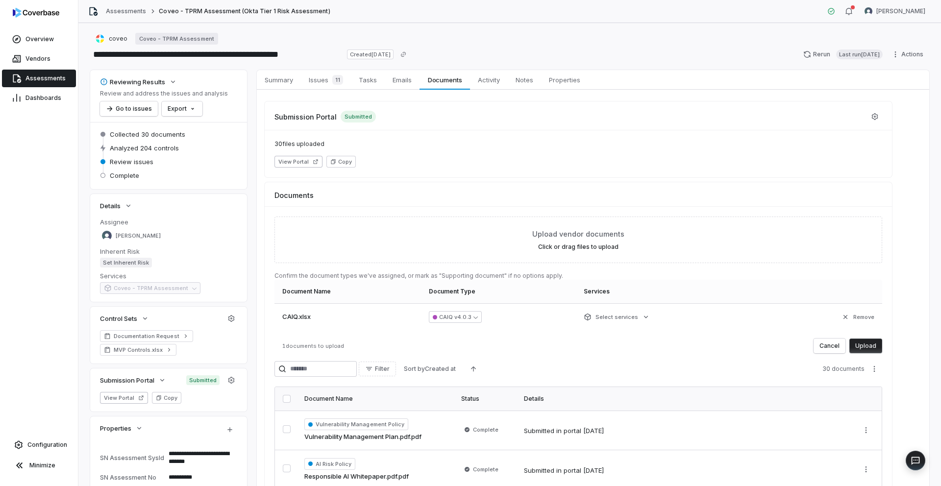
click at [862, 350] on button "Upload" at bounding box center [865, 346] width 33 height 15
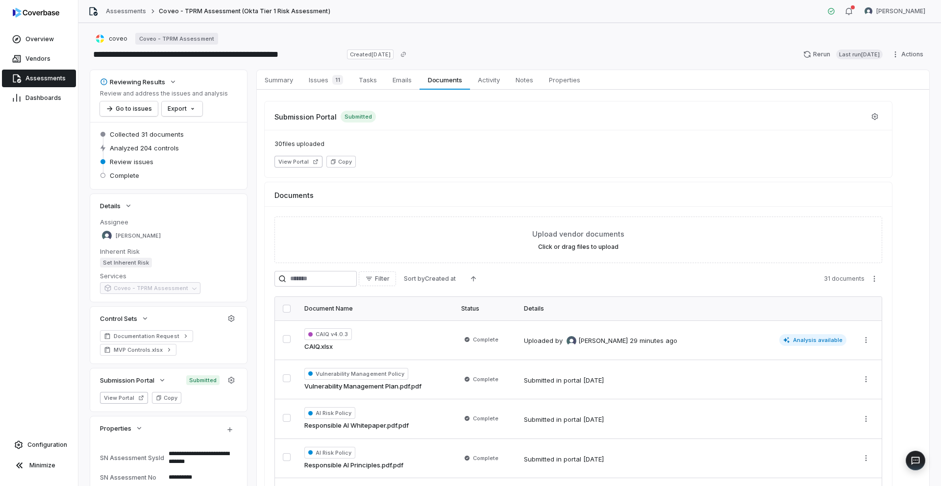
type textarea "*"
